Goal: Find specific page/section: Find specific page/section

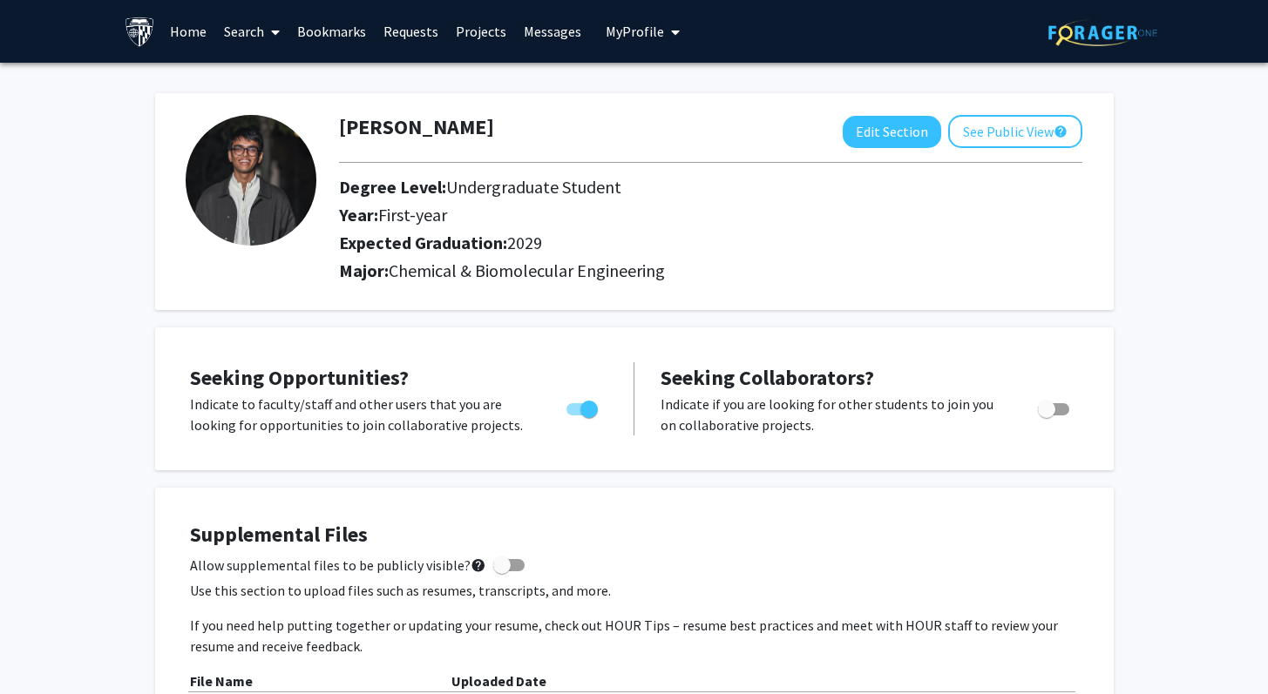
click at [185, 32] on link "Home" at bounding box center [188, 31] width 54 height 61
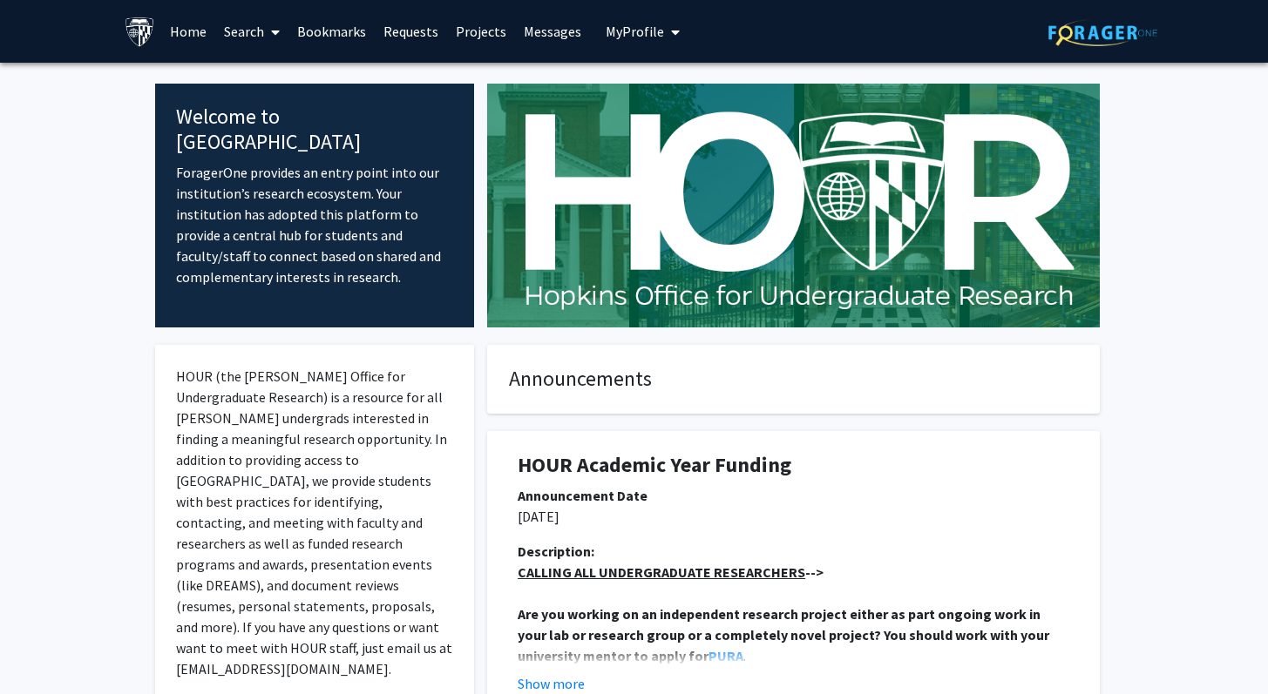
click at [403, 25] on link "Requests" at bounding box center [411, 31] width 72 height 61
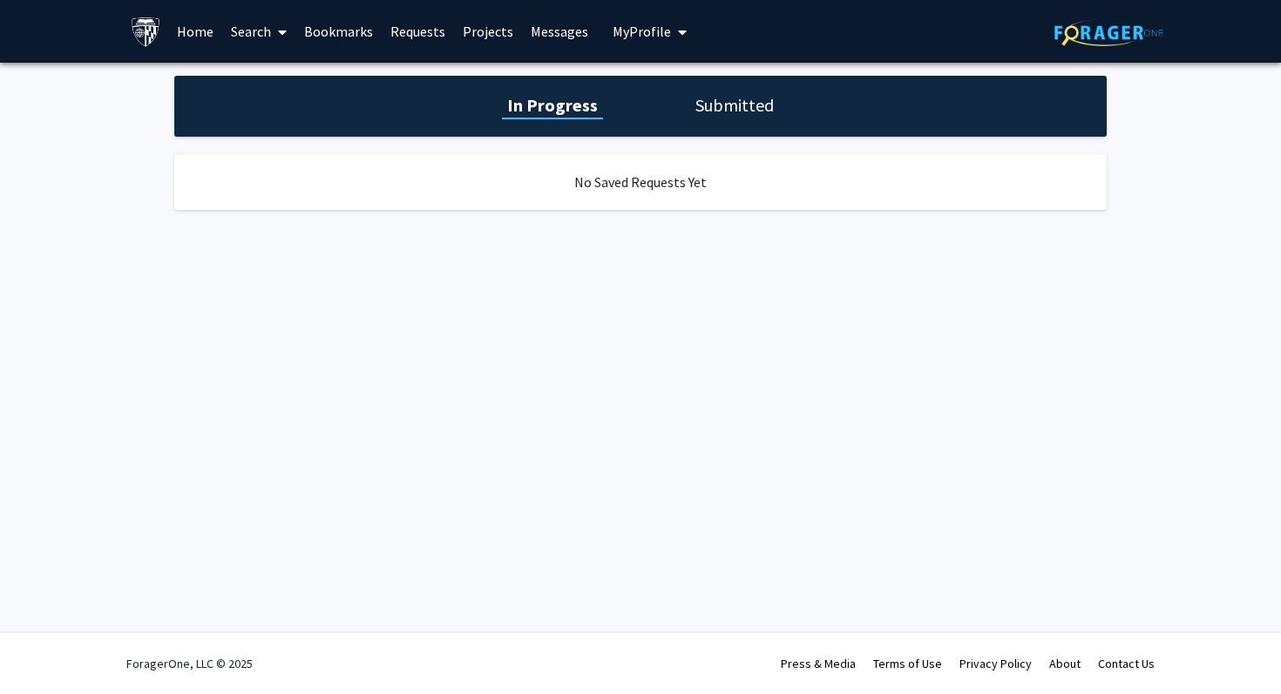
click at [260, 37] on link "Search" at bounding box center [258, 31] width 73 height 61
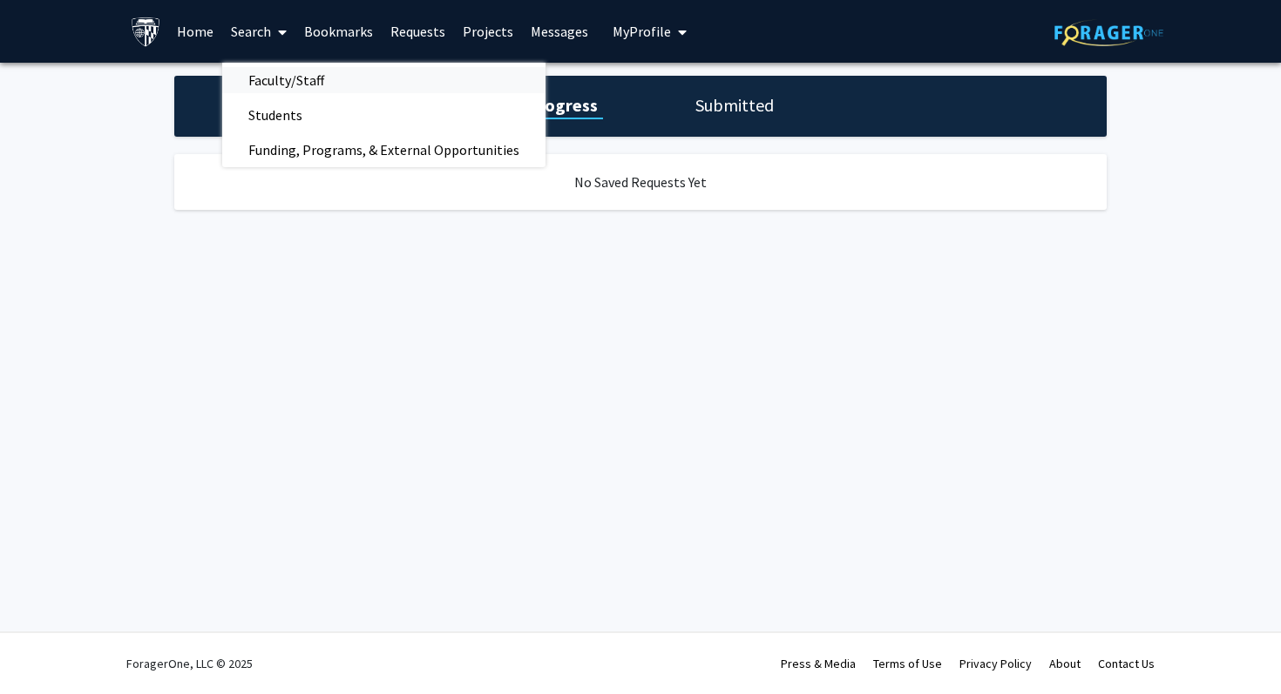
click at [306, 75] on span "Faculty/Staff" at bounding box center [286, 80] width 128 height 35
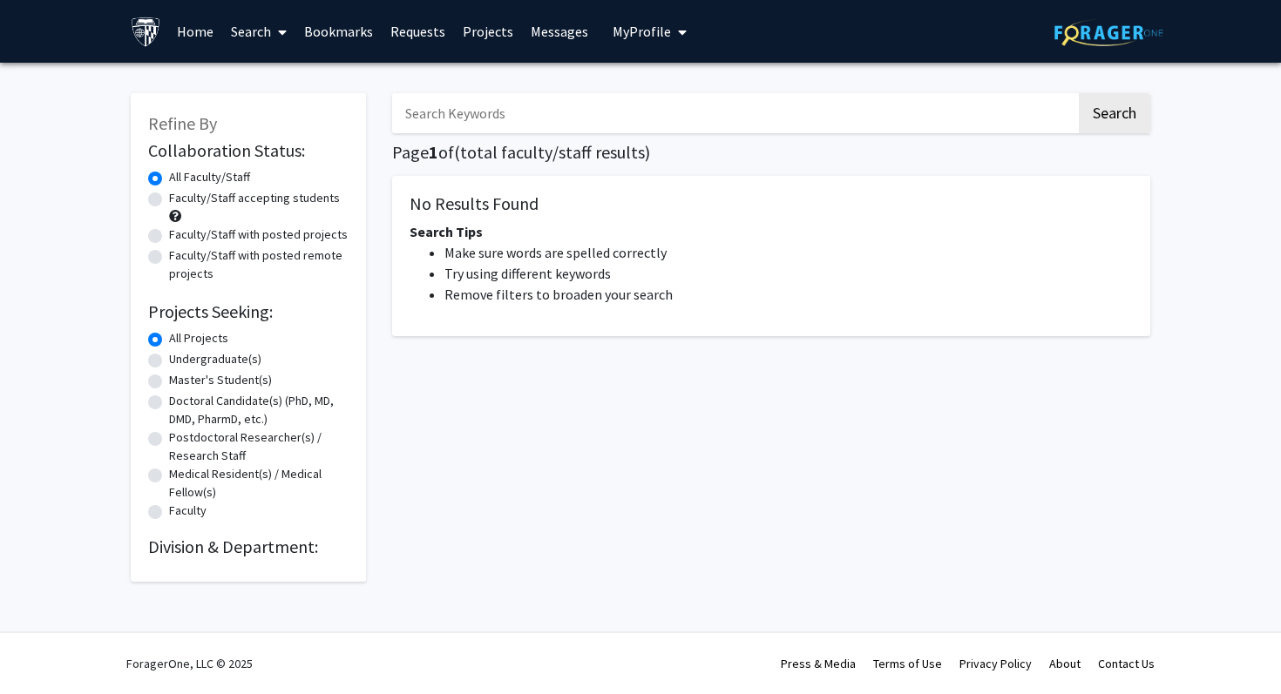
click at [486, 124] on input "Search Keywords" at bounding box center [734, 113] width 684 height 40
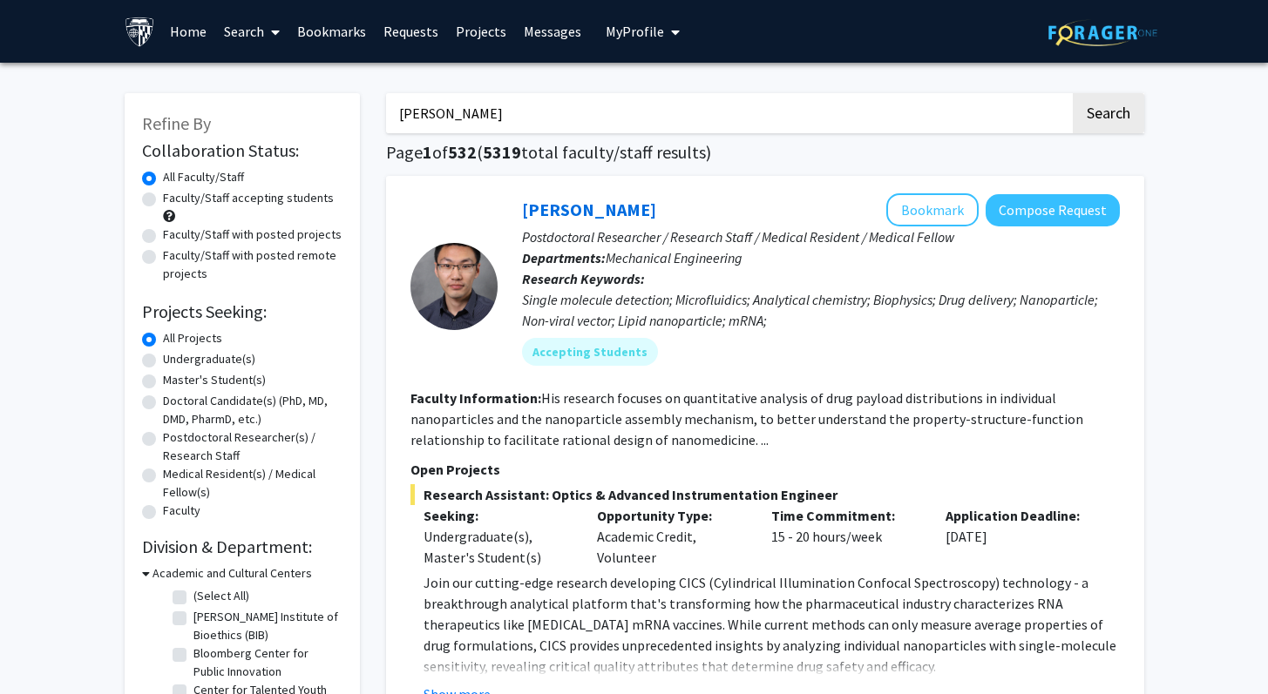
type input "[PERSON_NAME]"
click at [1072, 93] on button "Search" at bounding box center [1107, 113] width 71 height 40
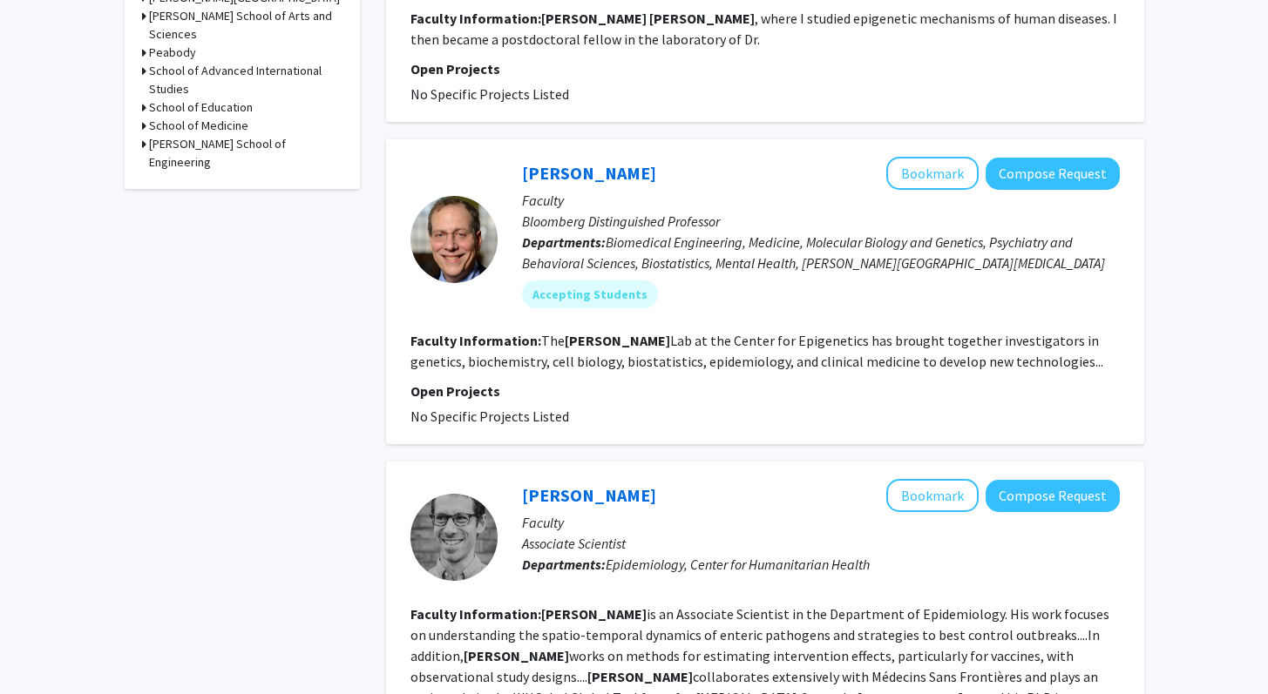
scroll to position [706, 0]
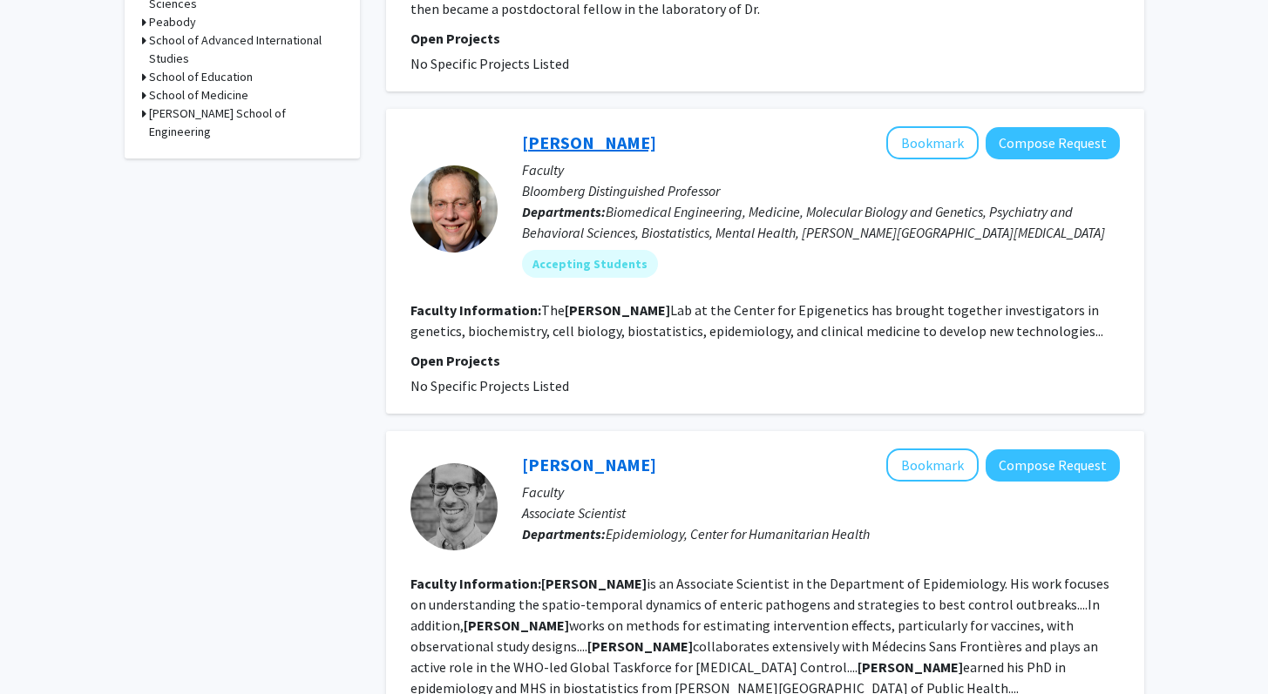
click at [618, 139] on link "[PERSON_NAME]" at bounding box center [589, 143] width 134 height 22
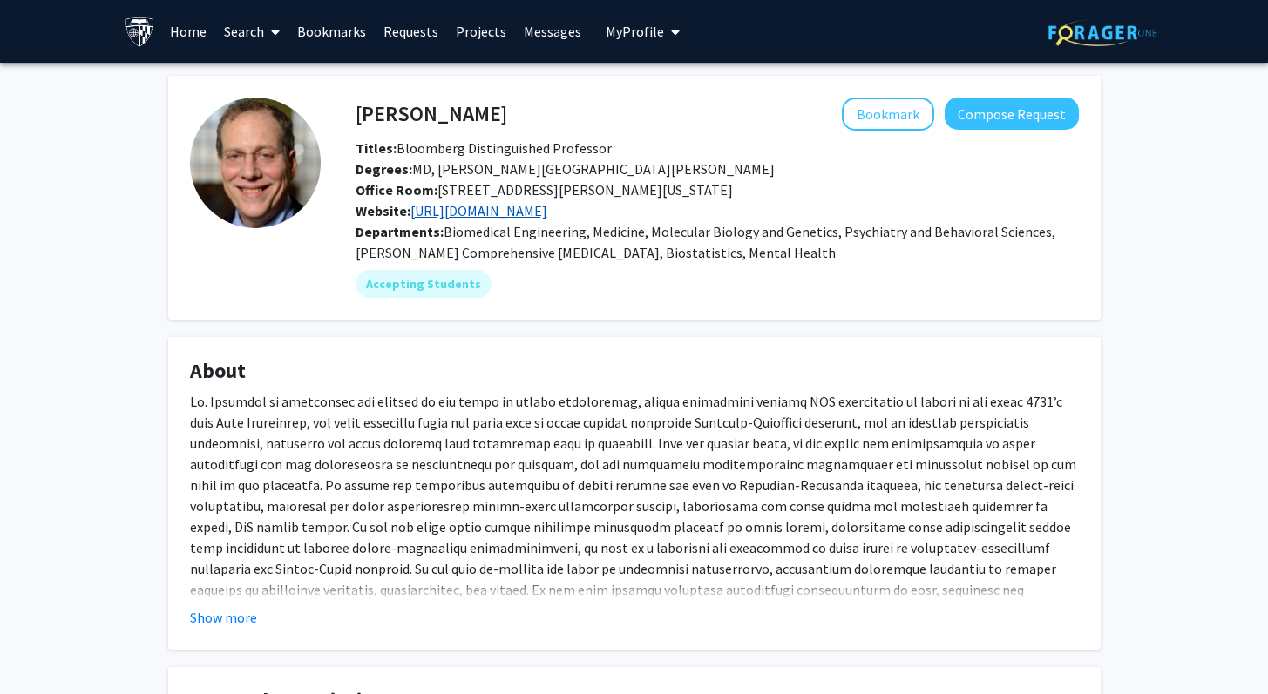
click at [527, 219] on link "[URL][DOMAIN_NAME]" at bounding box center [478, 210] width 137 height 17
